Goal: Contribute content

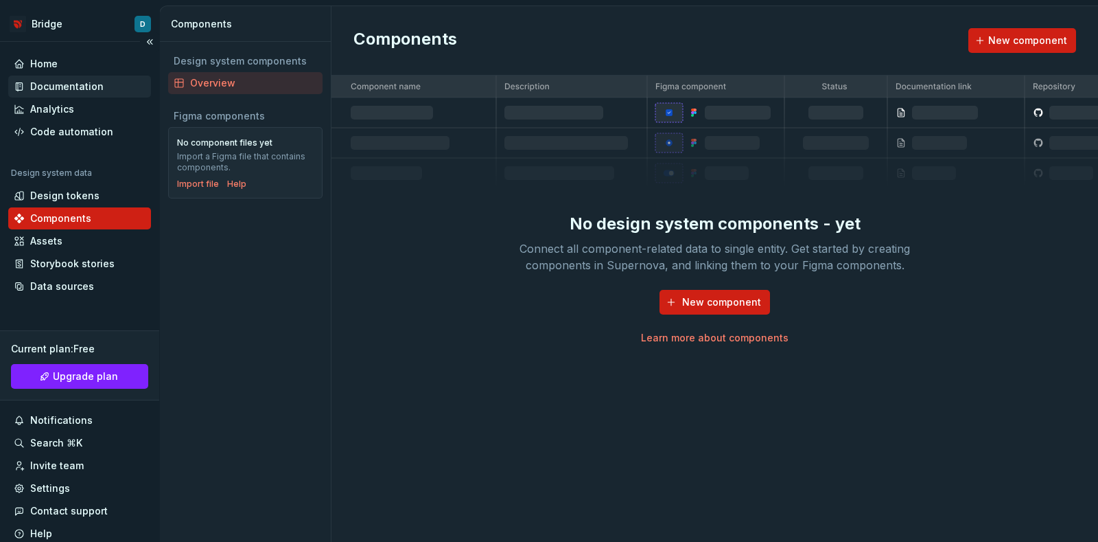
click at [55, 82] on div "Documentation" at bounding box center [66, 87] width 73 height 14
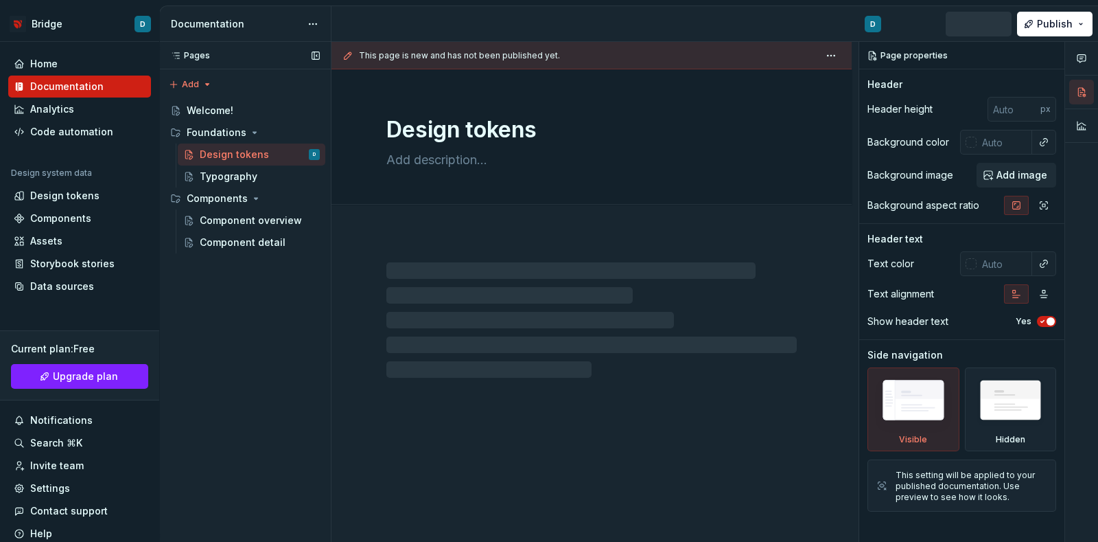
type textarea "*"
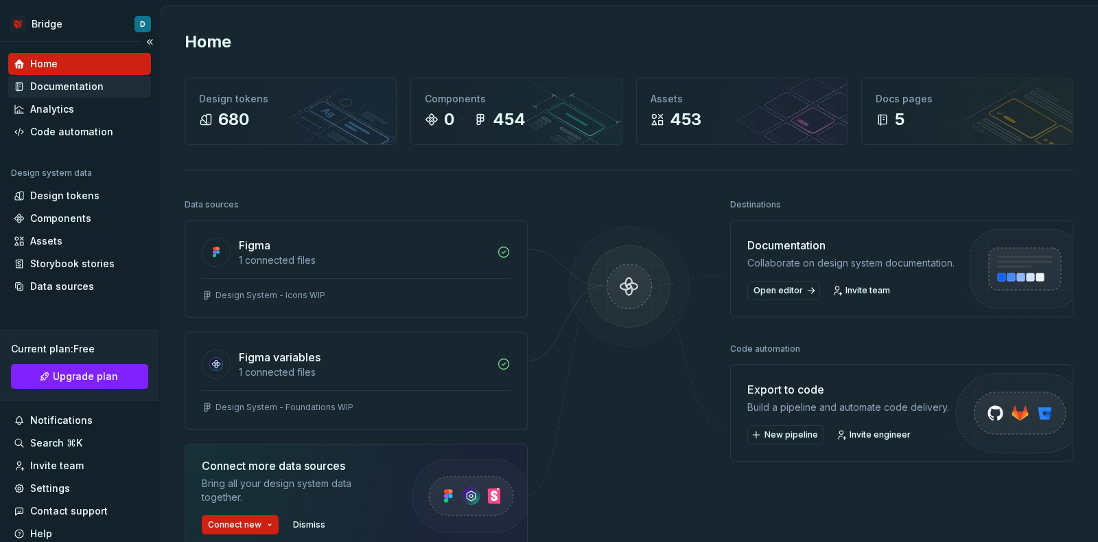
click at [84, 82] on div "Documentation" at bounding box center [66, 87] width 73 height 14
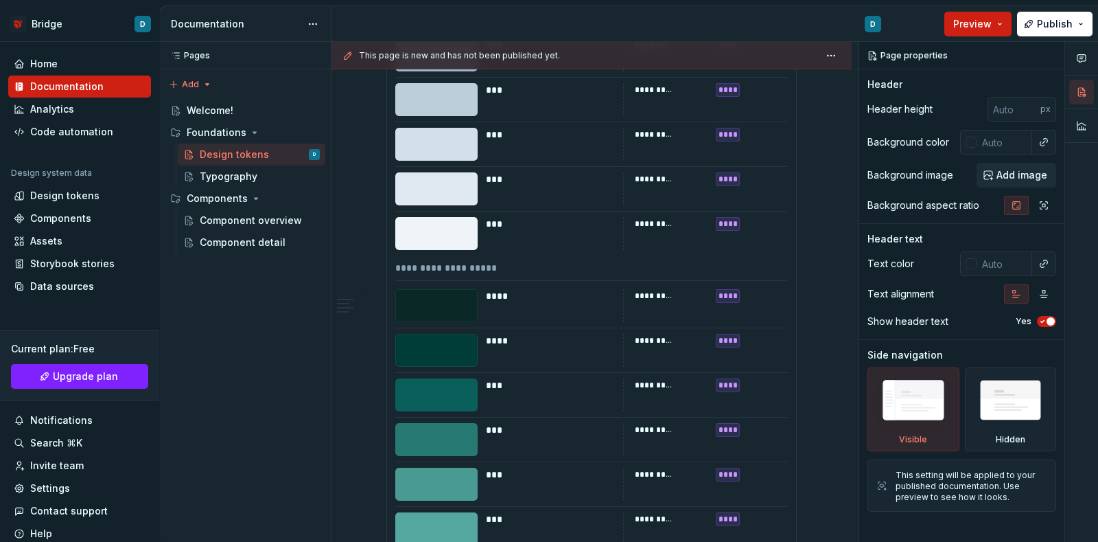
scroll to position [3689, 0]
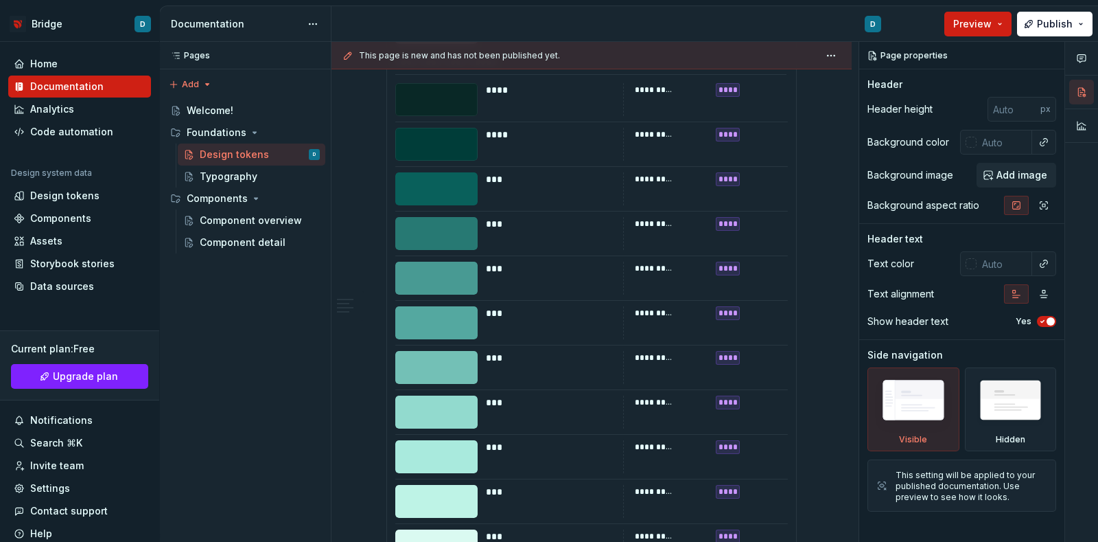
type textarea "*"
